Goal: Information Seeking & Learning: Learn about a topic

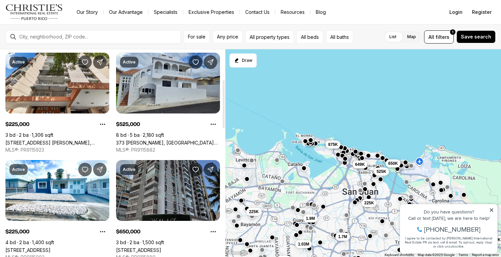
scroll to position [115, 0]
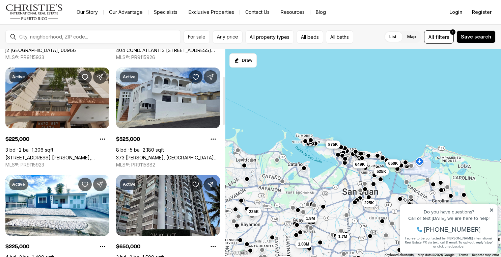
click at [72, 154] on link "[STREET_ADDRESS] [PERSON_NAME], [STREET_ADDRESS] [PERSON_NAME][STREET_ADDRESS][…" at bounding box center [57, 157] width 104 height 6
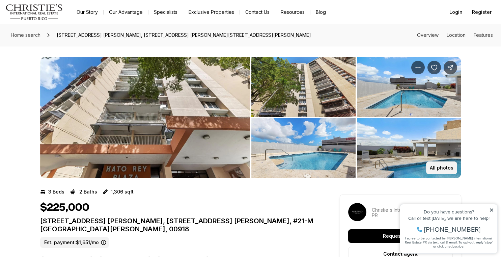
click at [450, 169] on p "All photos" at bounding box center [442, 167] width 24 height 5
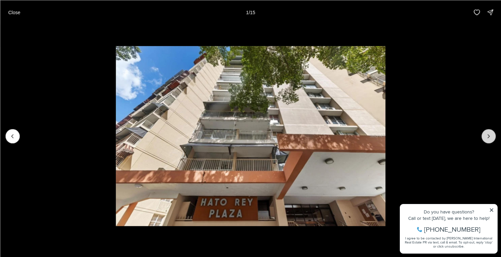
click at [489, 136] on icon "Next slide" at bounding box center [488, 136] width 7 height 7
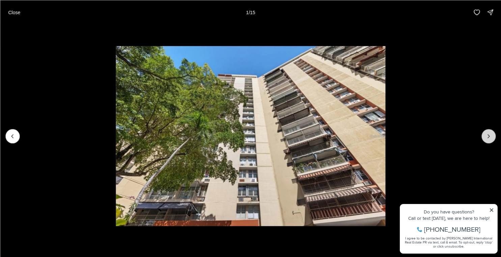
click at [489, 136] on icon "Next slide" at bounding box center [488, 136] width 7 height 7
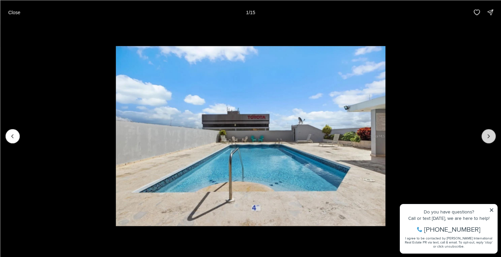
click at [489, 136] on icon "Next slide" at bounding box center [488, 136] width 7 height 7
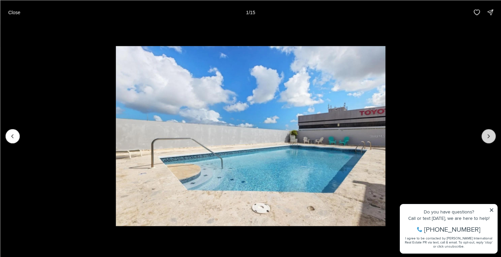
click at [489, 136] on icon "Next slide" at bounding box center [488, 136] width 7 height 7
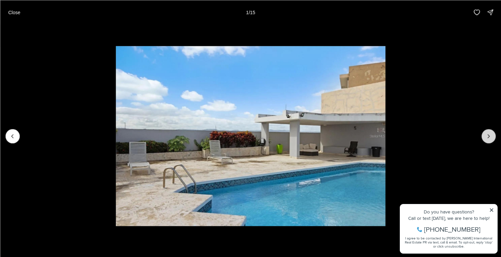
click at [489, 136] on icon "Next slide" at bounding box center [488, 136] width 7 height 7
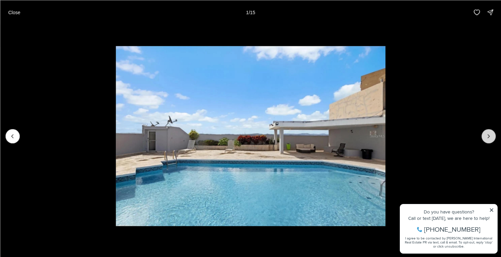
click at [489, 136] on icon "Next slide" at bounding box center [488, 136] width 7 height 7
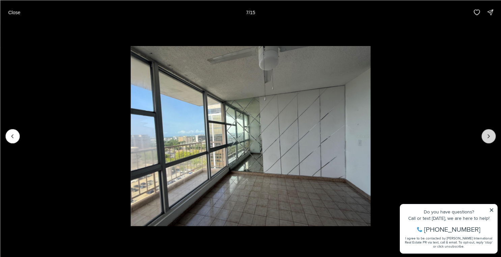
click at [489, 136] on icon "Next slide" at bounding box center [488, 136] width 7 height 7
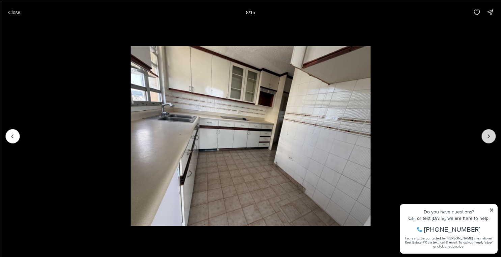
click at [489, 136] on icon "Next slide" at bounding box center [488, 136] width 7 height 7
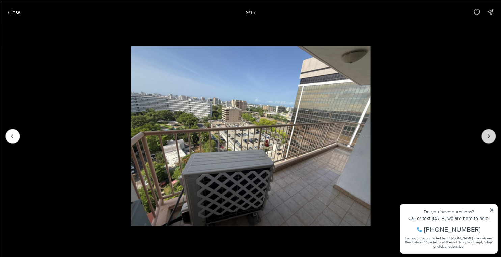
click at [489, 137] on icon "Next slide" at bounding box center [488, 136] width 7 height 7
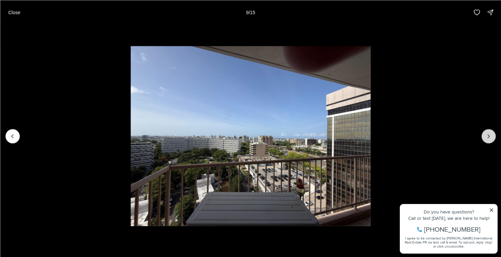
click at [489, 137] on icon "Next slide" at bounding box center [488, 136] width 7 height 7
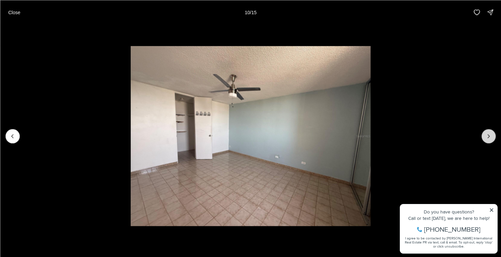
click at [489, 137] on icon "Next slide" at bounding box center [488, 136] width 7 height 7
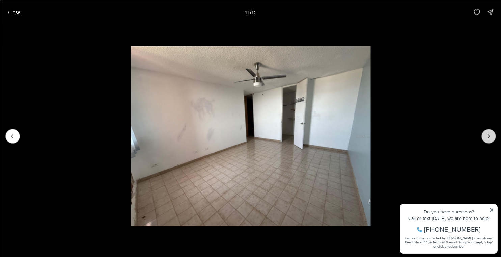
click at [489, 137] on icon "Next slide" at bounding box center [488, 136] width 7 height 7
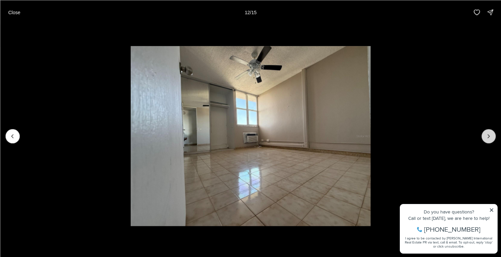
click at [489, 137] on icon "Next slide" at bounding box center [488, 136] width 7 height 7
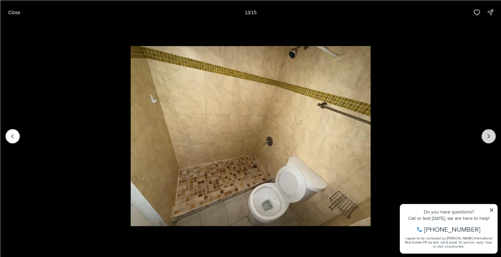
click at [489, 137] on icon "Next slide" at bounding box center [488, 136] width 7 height 7
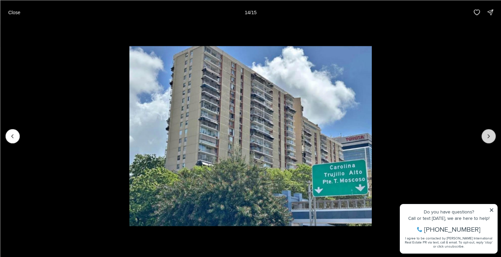
click at [489, 137] on div at bounding box center [488, 136] width 14 height 14
click at [16, 13] on p "Close" at bounding box center [14, 11] width 12 height 5
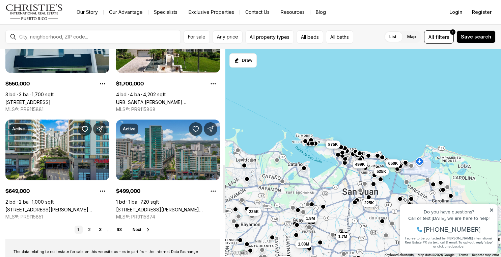
scroll to position [500, 0]
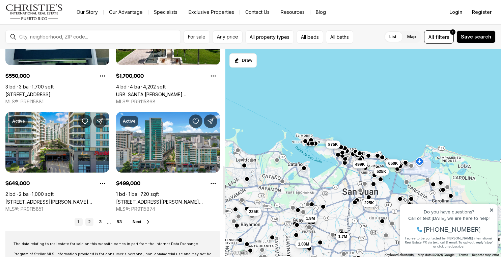
click at [91, 222] on link "2" at bounding box center [89, 222] width 8 height 8
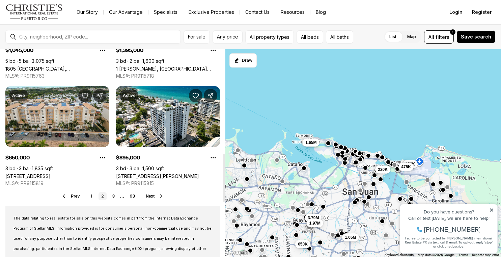
scroll to position [532, 0]
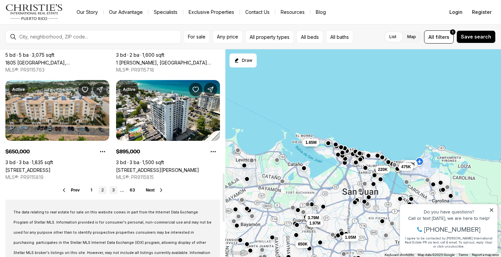
click at [116, 190] on link "3" at bounding box center [113, 190] width 8 height 8
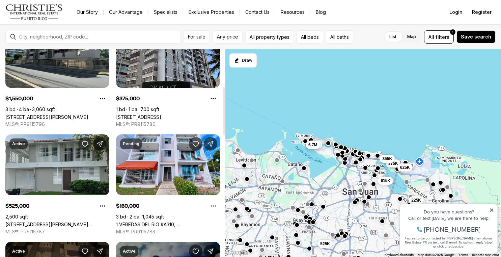
scroll to position [161, 0]
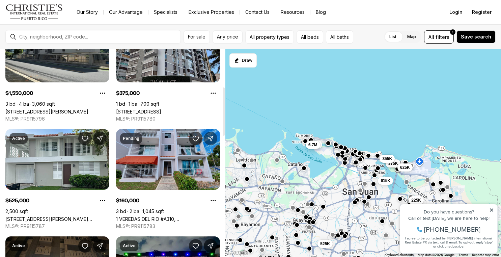
click at [209, 139] on icon "Share Property" at bounding box center [210, 138] width 7 height 7
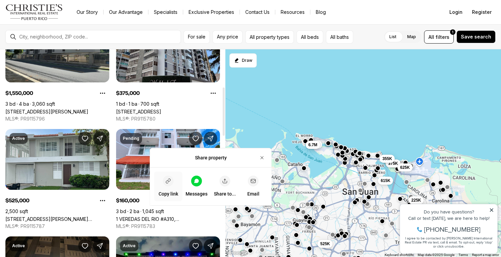
click at [169, 180] on icon "button" at bounding box center [168, 180] width 5 height 5
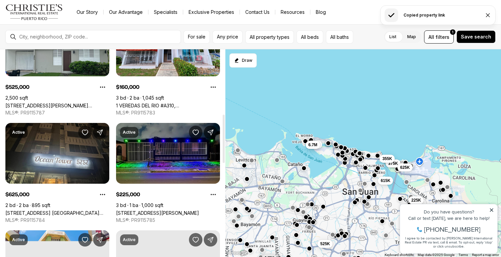
scroll to position [279, 0]
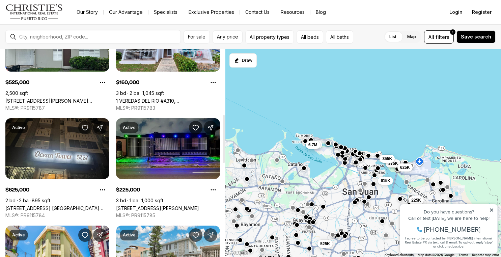
click at [210, 127] on icon "Share Property" at bounding box center [210, 127] width 7 height 7
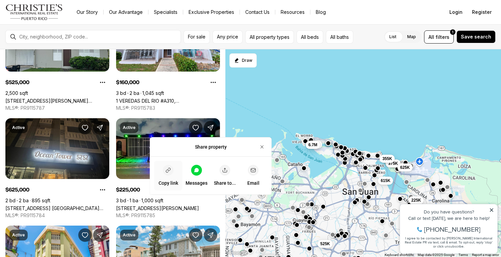
click at [172, 168] on div "button" at bounding box center [168, 170] width 11 height 11
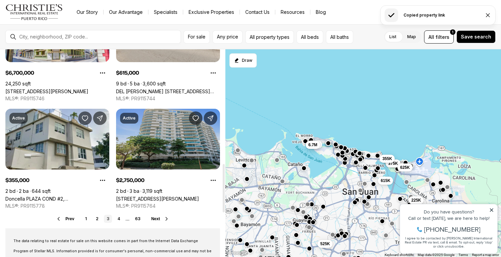
scroll to position [506, 0]
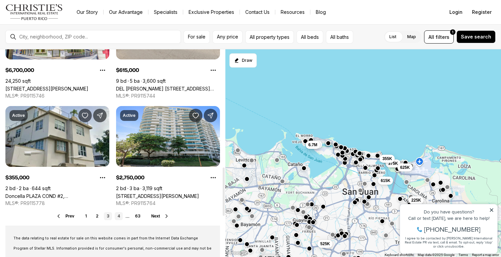
click at [118, 215] on link "4" at bounding box center [119, 216] width 8 height 8
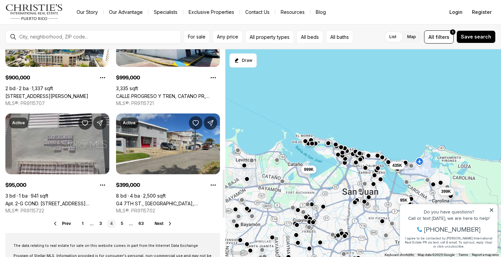
scroll to position [516, 0]
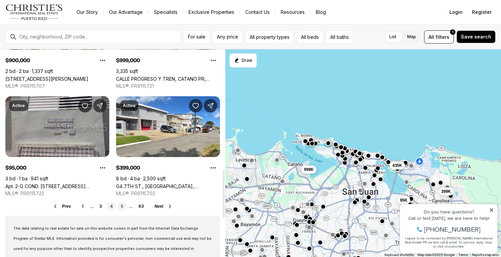
click at [122, 205] on link "5" at bounding box center [122, 206] width 8 height 8
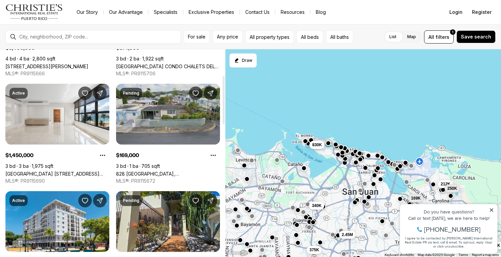
scroll to position [130, 0]
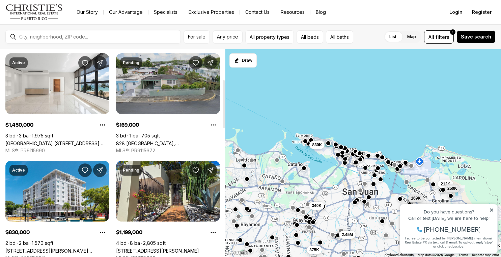
click at [211, 61] on icon "Share Property" at bounding box center [210, 62] width 7 height 7
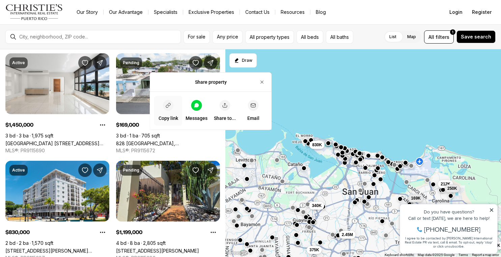
click at [166, 107] on icon "button" at bounding box center [168, 105] width 5 height 5
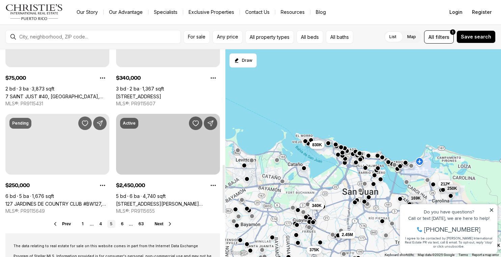
scroll to position [501, 0]
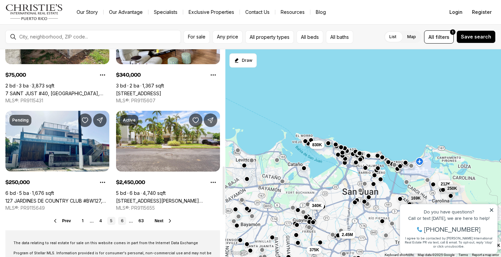
click at [122, 222] on link "6" at bounding box center [122, 221] width 8 height 8
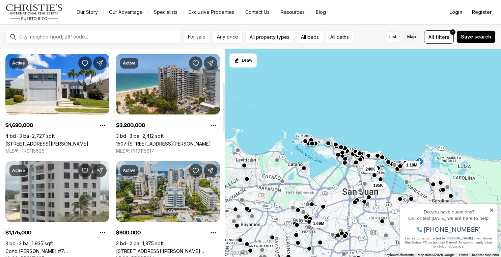
scroll to position [158, 0]
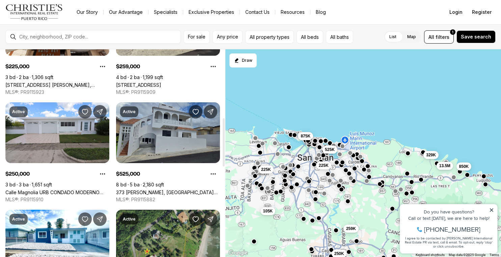
scroll to position [297, 0]
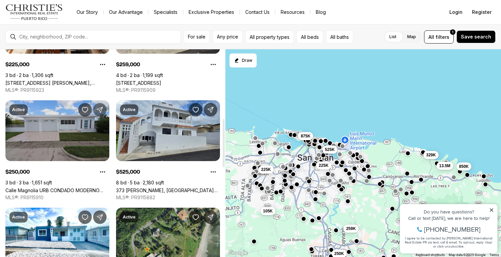
click at [99, 111] on icon "Share Property" at bounding box center [99, 109] width 7 height 7
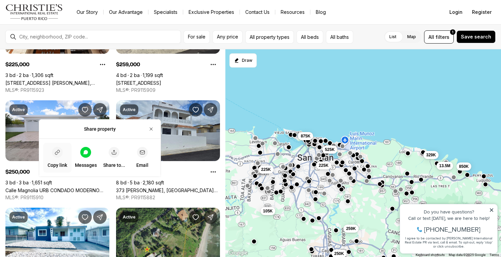
click at [58, 153] on icon "button" at bounding box center [57, 151] width 5 height 5
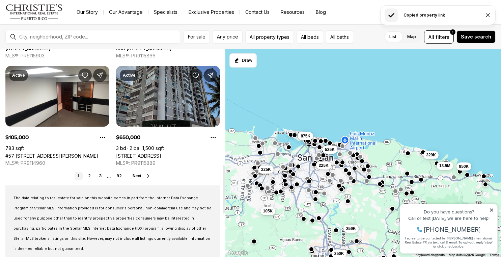
scroll to position [599, 0]
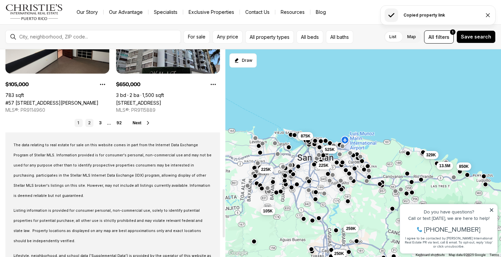
click at [90, 122] on link "2" at bounding box center [89, 123] width 8 height 8
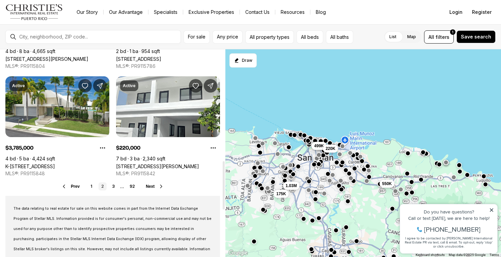
scroll to position [566, 0]
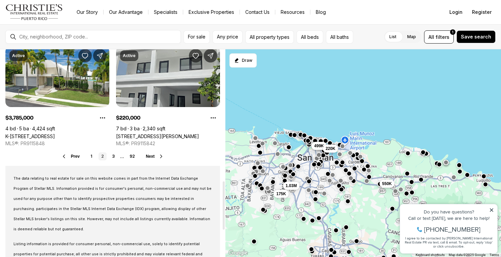
click at [172, 133] on link "319 BELLEVUE, SAN JUAN PR, 00901" at bounding box center [157, 136] width 83 height 6
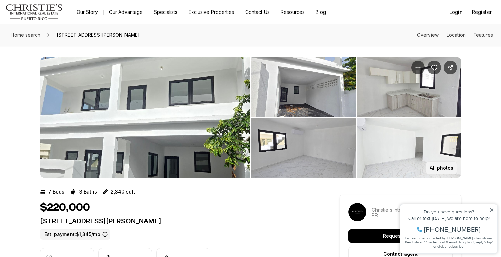
click at [442, 167] on p "All photos" at bounding box center [442, 167] width 24 height 5
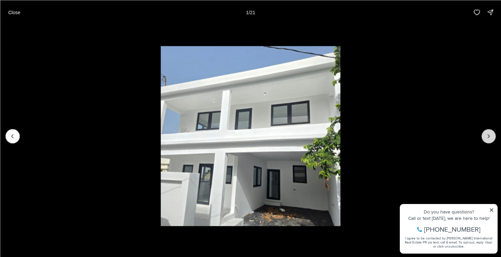
click at [484, 137] on button "Next slide" at bounding box center [488, 136] width 14 height 14
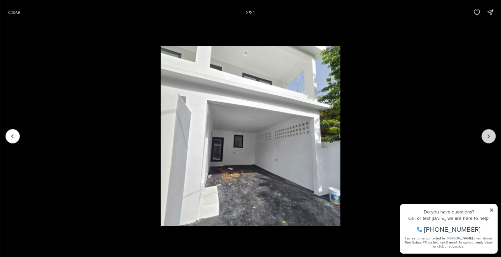
click at [485, 138] on button "Next slide" at bounding box center [488, 136] width 14 height 14
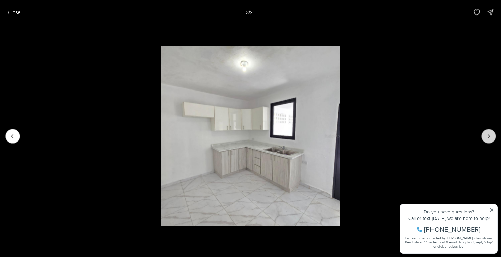
click at [485, 139] on icon "Next slide" at bounding box center [488, 136] width 7 height 7
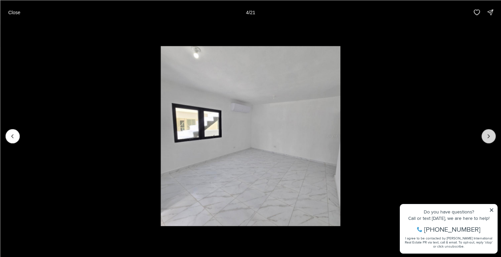
click at [485, 139] on button "Next slide" at bounding box center [488, 136] width 14 height 14
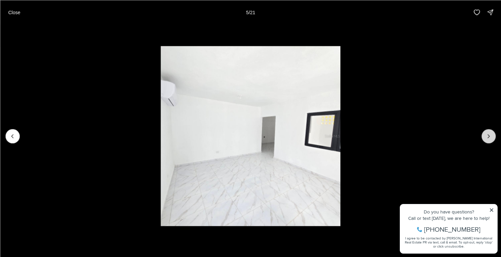
click at [485, 140] on button "Next slide" at bounding box center [488, 136] width 14 height 14
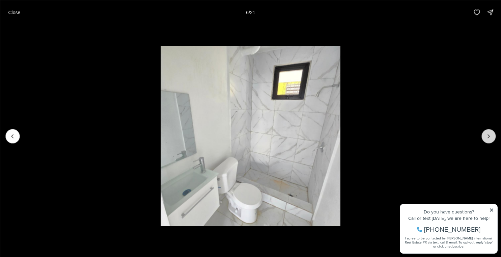
click at [492, 136] on button "Next slide" at bounding box center [488, 136] width 14 height 14
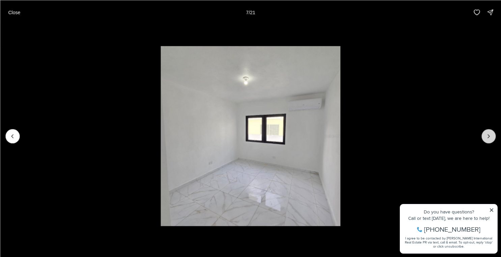
click at [492, 136] on button "Next slide" at bounding box center [488, 136] width 14 height 14
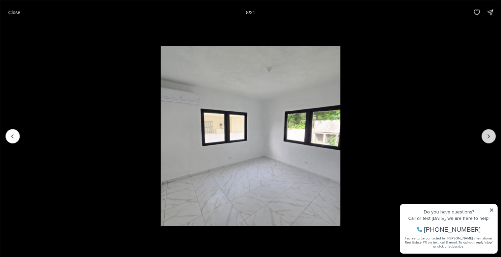
click at [492, 137] on button "Next slide" at bounding box center [488, 136] width 14 height 14
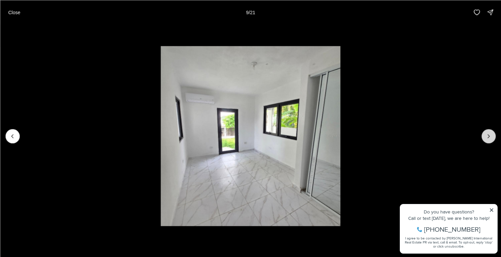
click at [492, 138] on button "Next slide" at bounding box center [488, 136] width 14 height 14
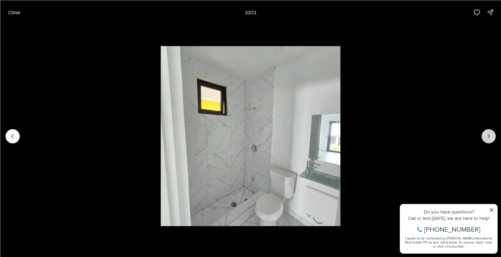
click at [492, 138] on button "Next slide" at bounding box center [488, 136] width 14 height 14
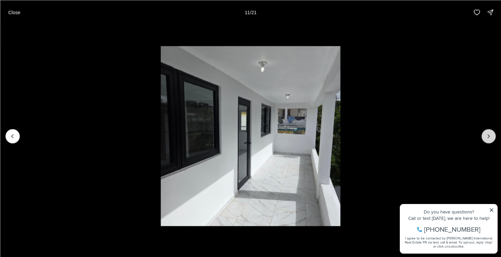
click at [492, 138] on button "Next slide" at bounding box center [488, 136] width 14 height 14
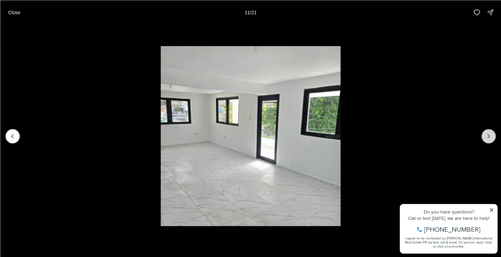
click at [492, 138] on button "Next slide" at bounding box center [488, 136] width 14 height 14
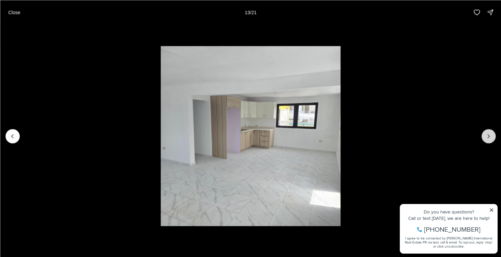
click at [492, 138] on button "Next slide" at bounding box center [488, 136] width 14 height 14
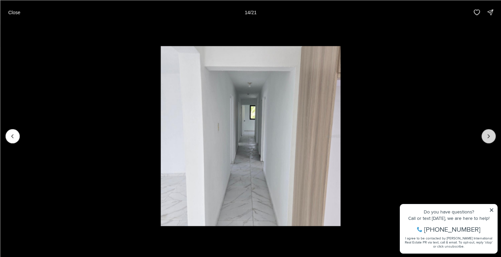
click at [492, 139] on button "Next slide" at bounding box center [488, 136] width 14 height 14
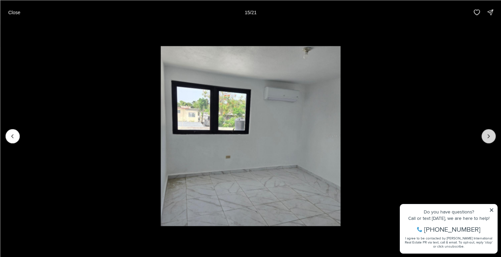
click at [492, 139] on button "Next slide" at bounding box center [488, 136] width 14 height 14
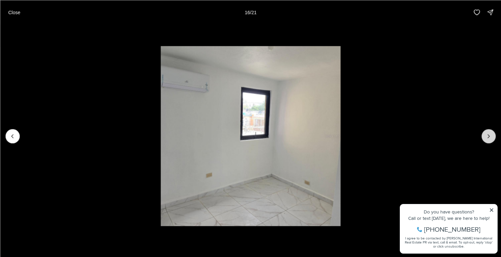
click at [493, 140] on button "Next slide" at bounding box center [488, 136] width 14 height 14
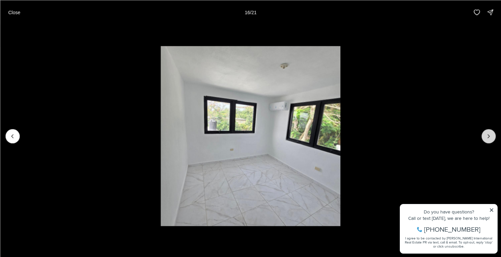
click at [493, 140] on button "Next slide" at bounding box center [488, 136] width 14 height 14
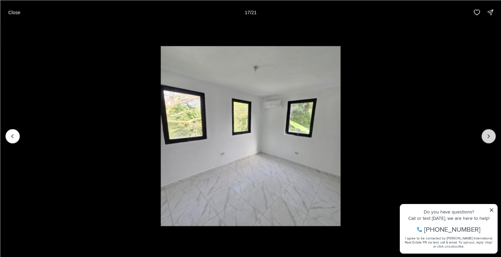
click at [493, 140] on button "Next slide" at bounding box center [488, 136] width 14 height 14
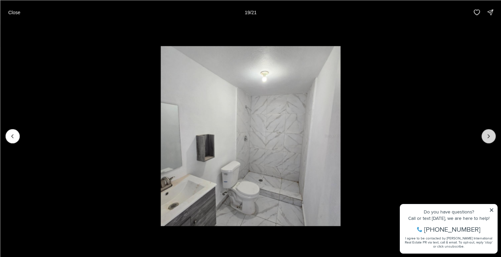
click at [493, 140] on button "Next slide" at bounding box center [488, 136] width 14 height 14
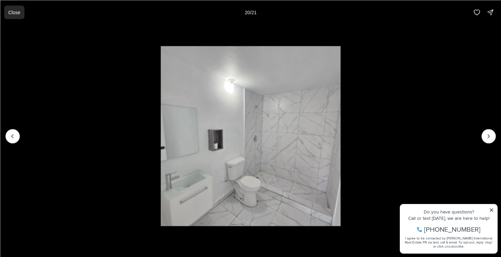
click at [18, 12] on p "Close" at bounding box center [14, 11] width 12 height 5
